Goal: Task Accomplishment & Management: Use online tool/utility

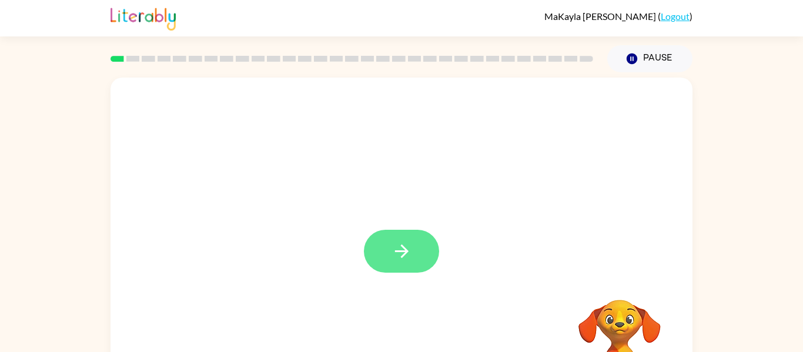
click at [401, 259] on icon "button" at bounding box center [401, 251] width 21 height 21
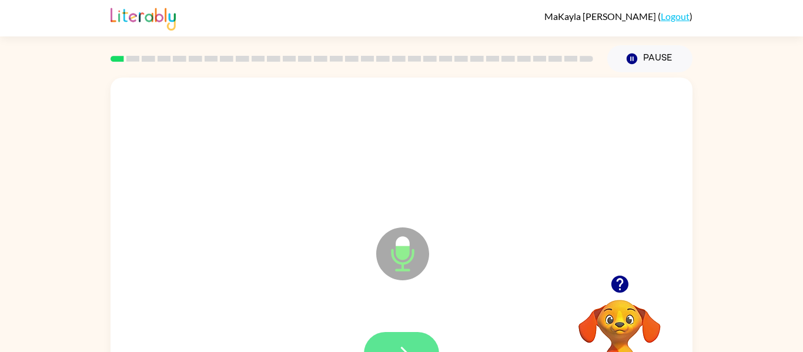
click at [413, 340] on button "button" at bounding box center [401, 353] width 75 height 43
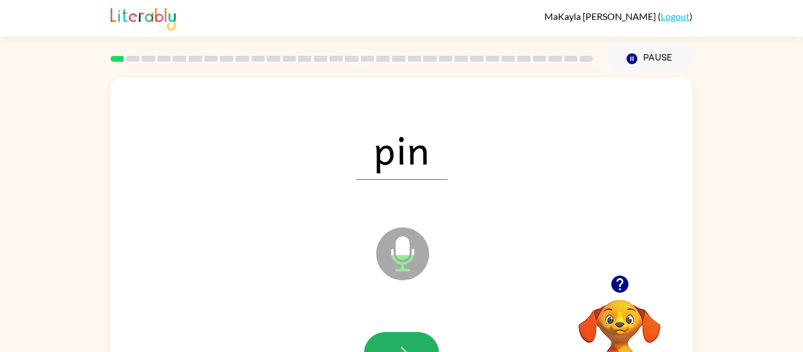
click at [413, 340] on button "button" at bounding box center [401, 353] width 75 height 43
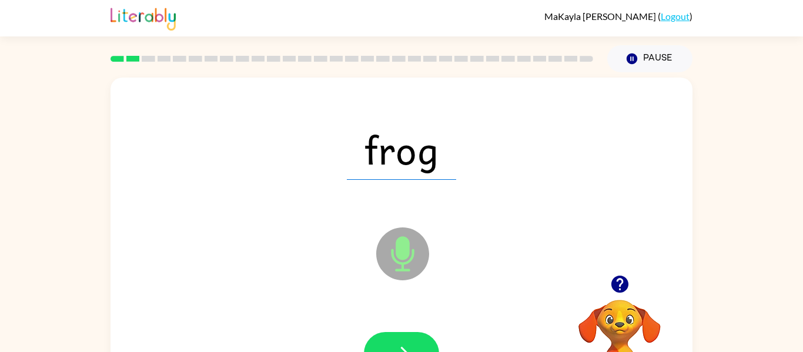
click at [413, 340] on button "button" at bounding box center [401, 353] width 75 height 43
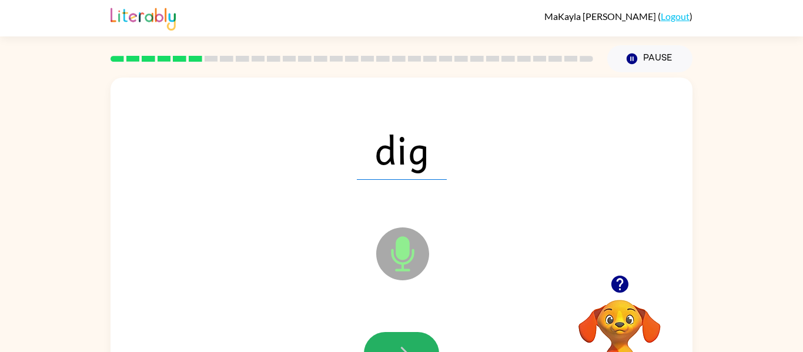
click at [413, 340] on button "button" at bounding box center [401, 353] width 75 height 43
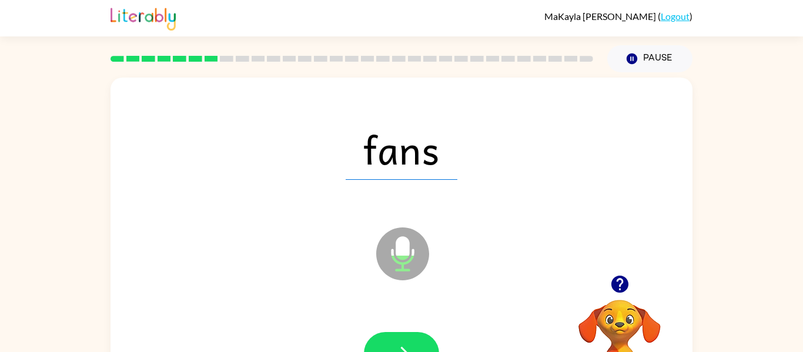
click at [413, 340] on button "button" at bounding box center [401, 353] width 75 height 43
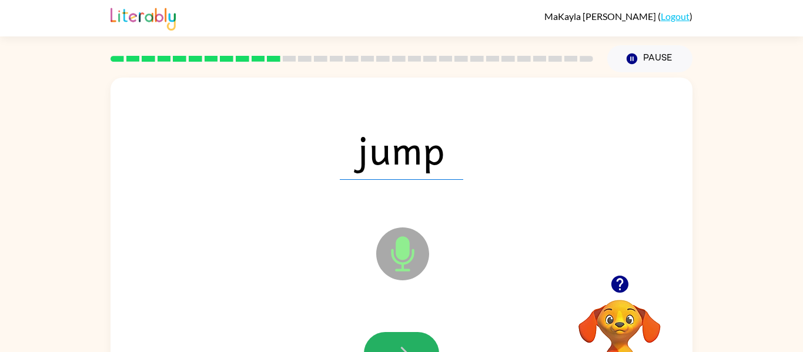
click at [413, 340] on button "button" at bounding box center [401, 353] width 75 height 43
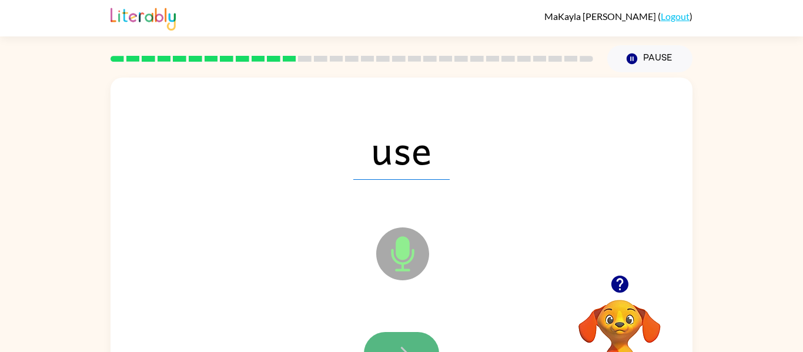
click at [415, 343] on button "button" at bounding box center [401, 353] width 75 height 43
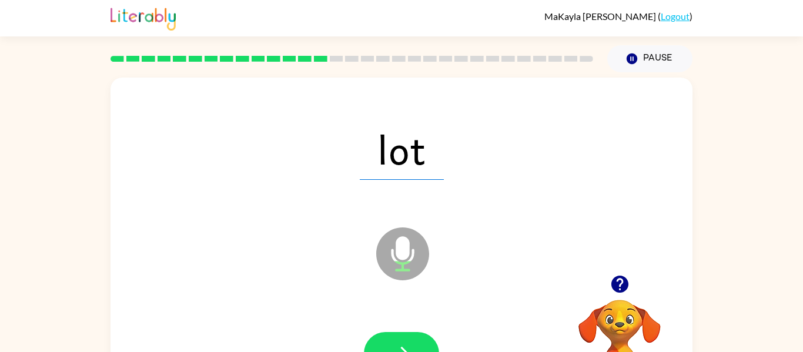
click at [415, 343] on button "button" at bounding box center [401, 353] width 75 height 43
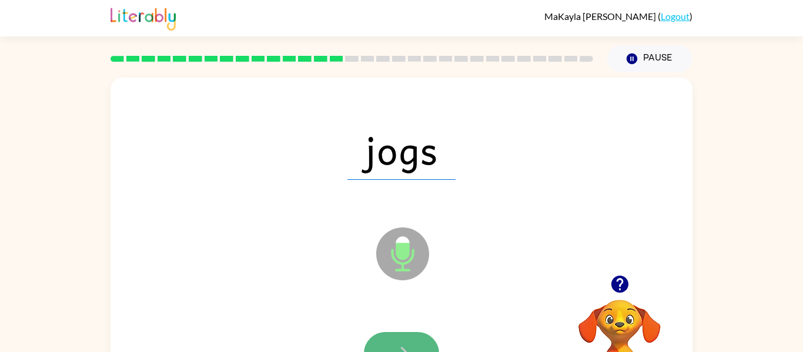
click at [414, 343] on button "button" at bounding box center [401, 353] width 75 height 43
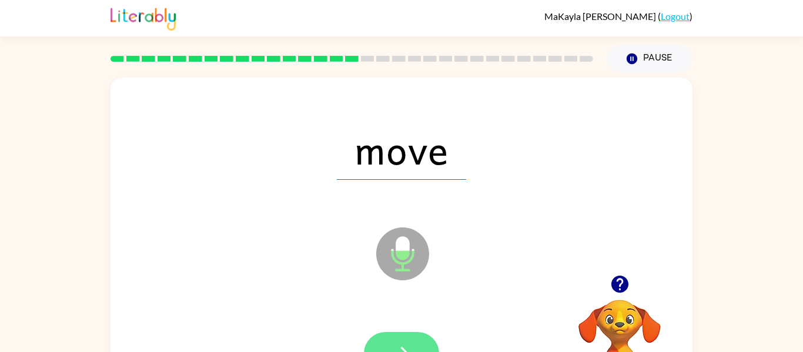
click at [404, 340] on button "button" at bounding box center [401, 353] width 75 height 43
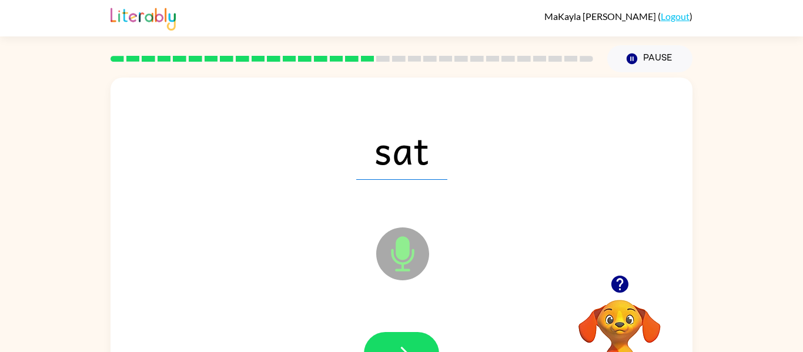
click at [404, 340] on button "button" at bounding box center [401, 353] width 75 height 43
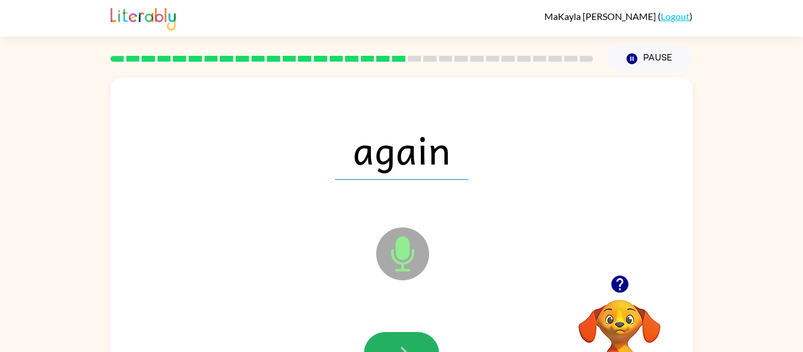
click at [404, 340] on button "button" at bounding box center [401, 353] width 75 height 43
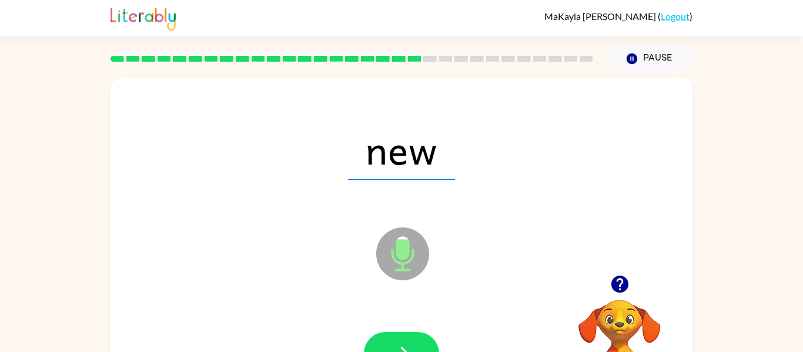
click at [404, 340] on button "button" at bounding box center [401, 353] width 75 height 43
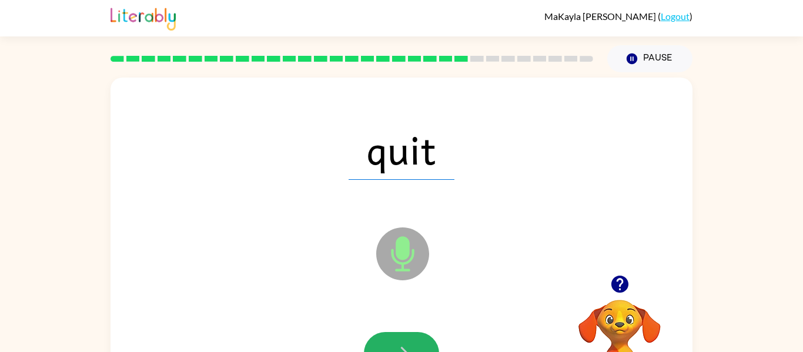
click at [404, 340] on button "button" at bounding box center [401, 353] width 75 height 43
click at [407, 341] on button "button" at bounding box center [401, 353] width 75 height 43
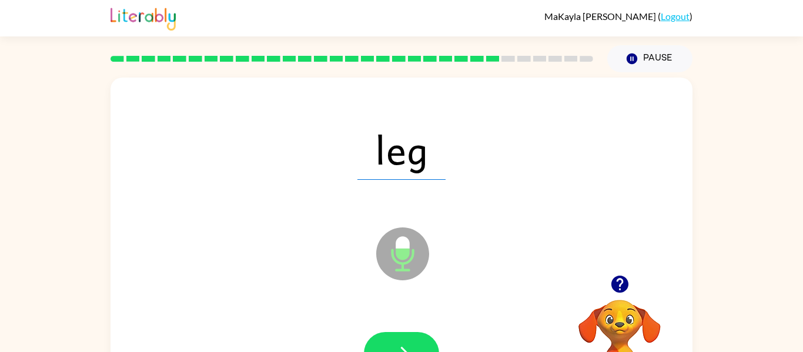
click at [407, 341] on button "button" at bounding box center [401, 353] width 75 height 43
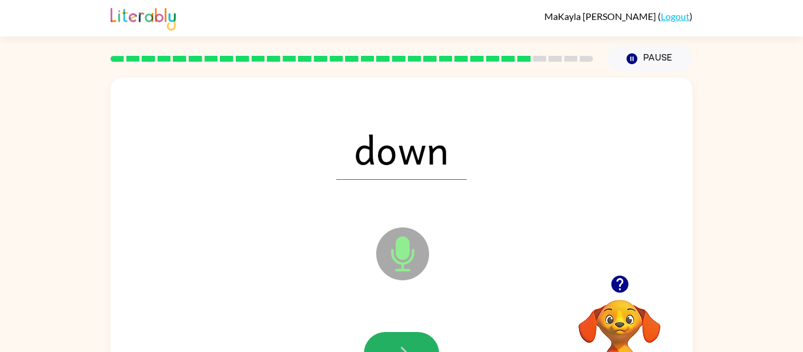
click at [407, 341] on button "button" at bounding box center [401, 353] width 75 height 43
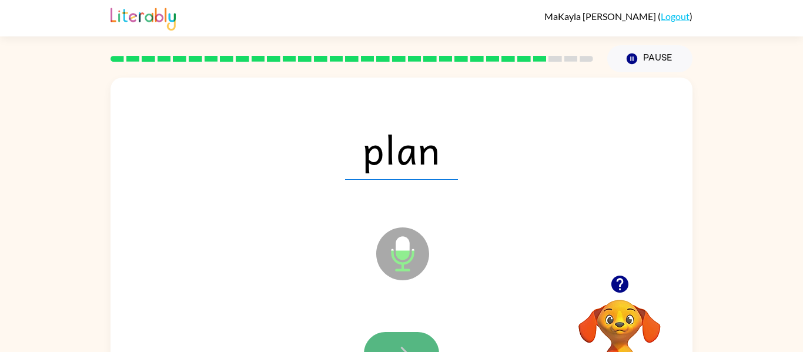
click at [407, 342] on button "button" at bounding box center [401, 353] width 75 height 43
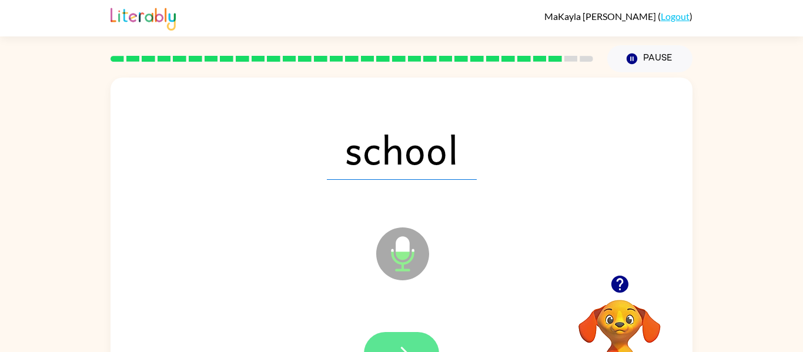
click at [407, 341] on button "button" at bounding box center [401, 353] width 75 height 43
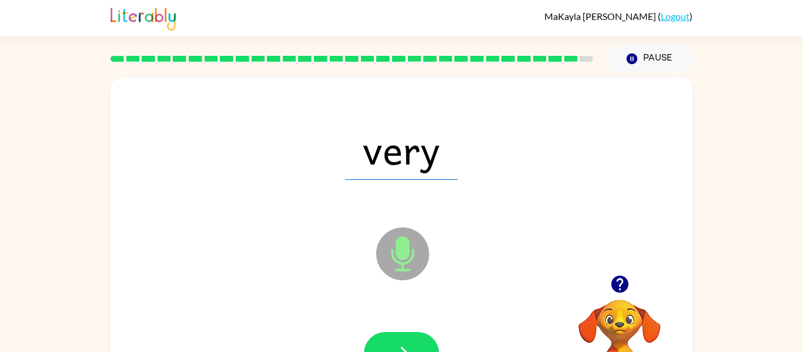
click at [406, 338] on button "button" at bounding box center [401, 353] width 75 height 43
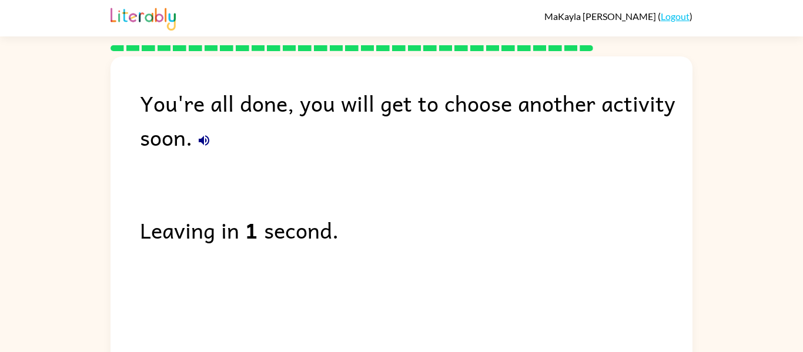
click at [212, 136] on button "button" at bounding box center [204, 141] width 24 height 24
